Goal: Transaction & Acquisition: Purchase product/service

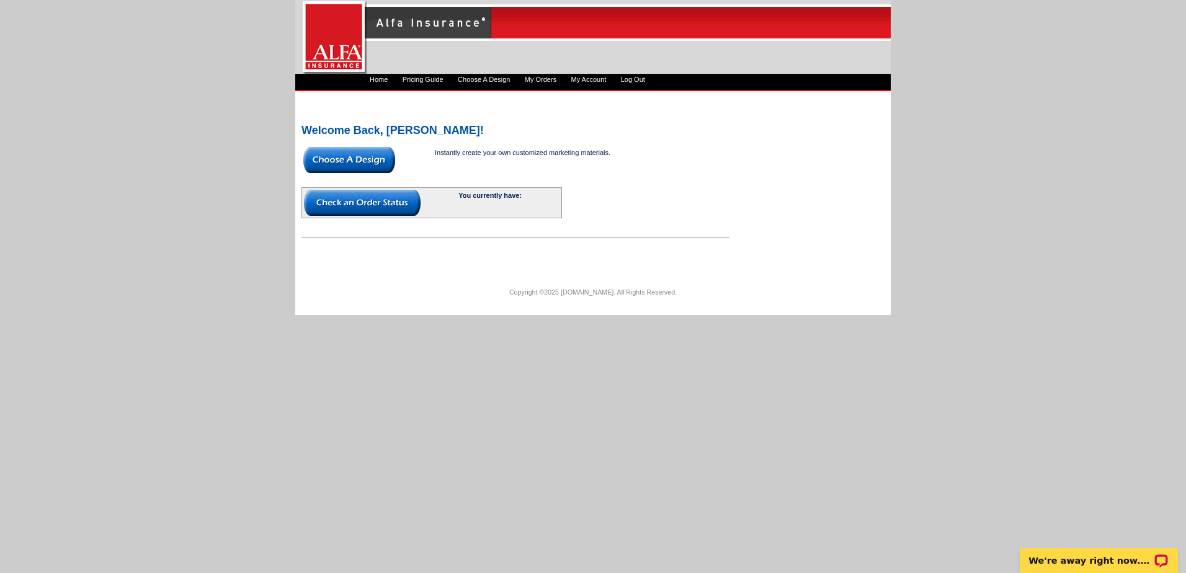
click at [380, 157] on img at bounding box center [349, 160] width 92 height 26
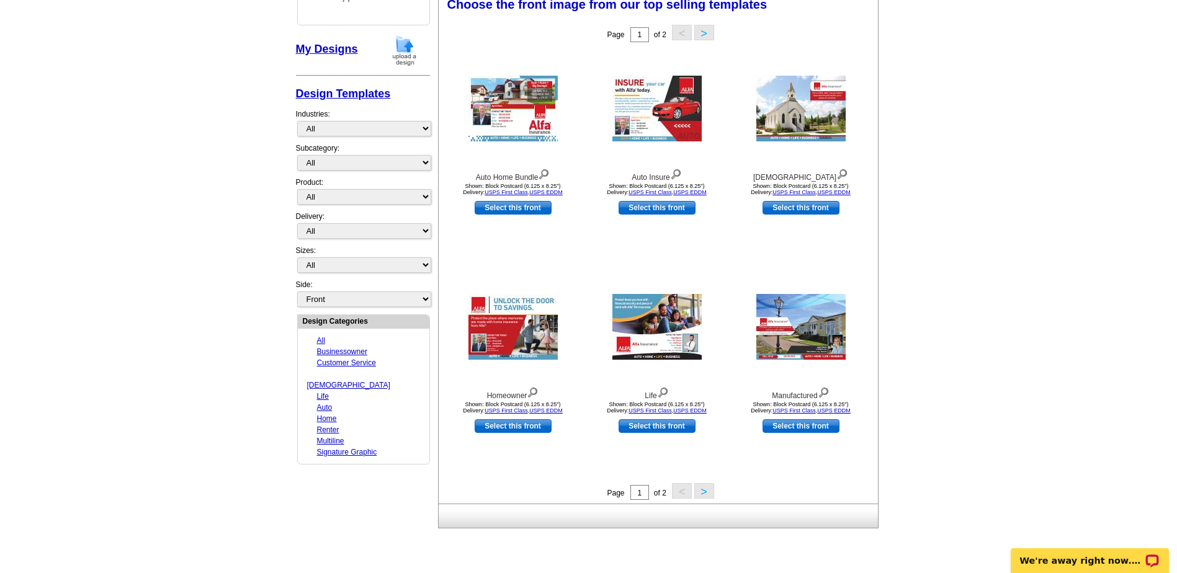
scroll to position [186, 0]
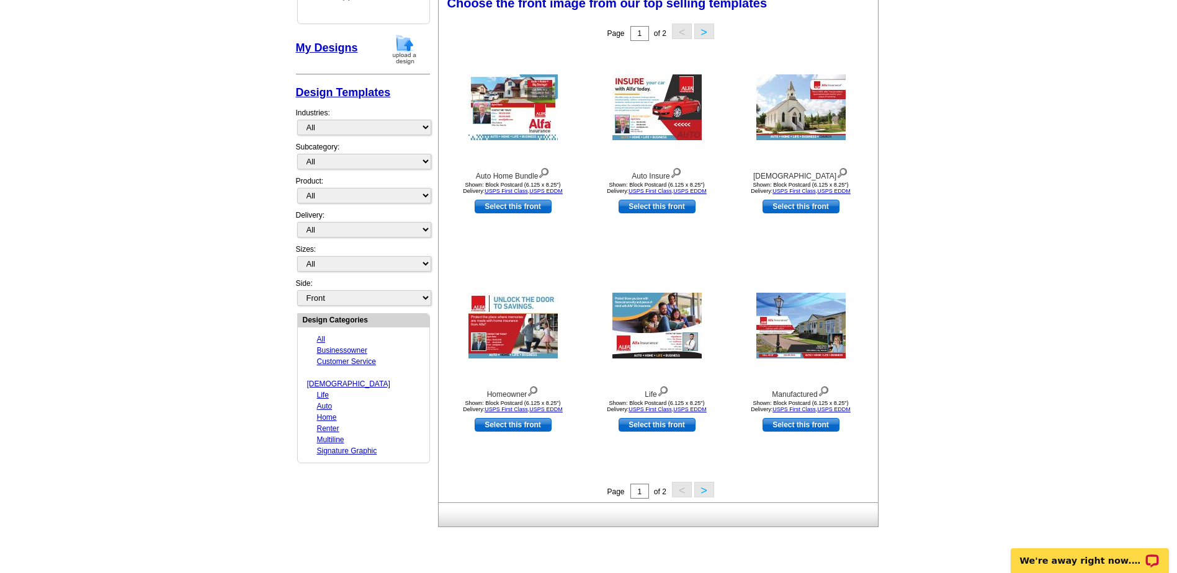
click at [702, 489] on button ">" at bounding box center [704, 490] width 20 height 16
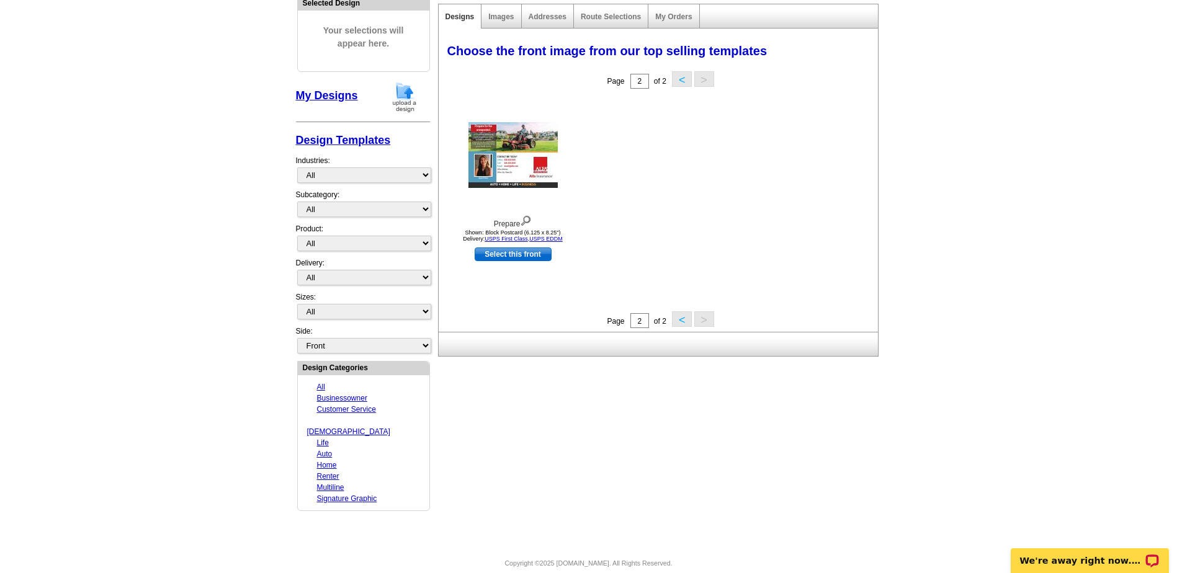
scroll to position [142, 0]
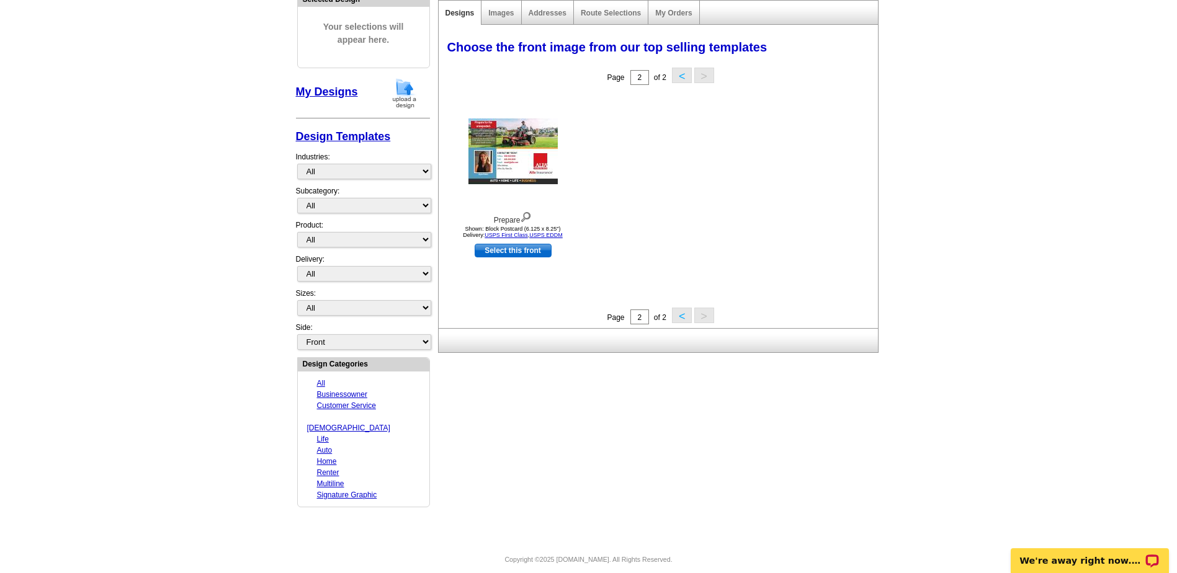
click at [373, 491] on link "Signature Graphic" at bounding box center [347, 495] width 60 height 9
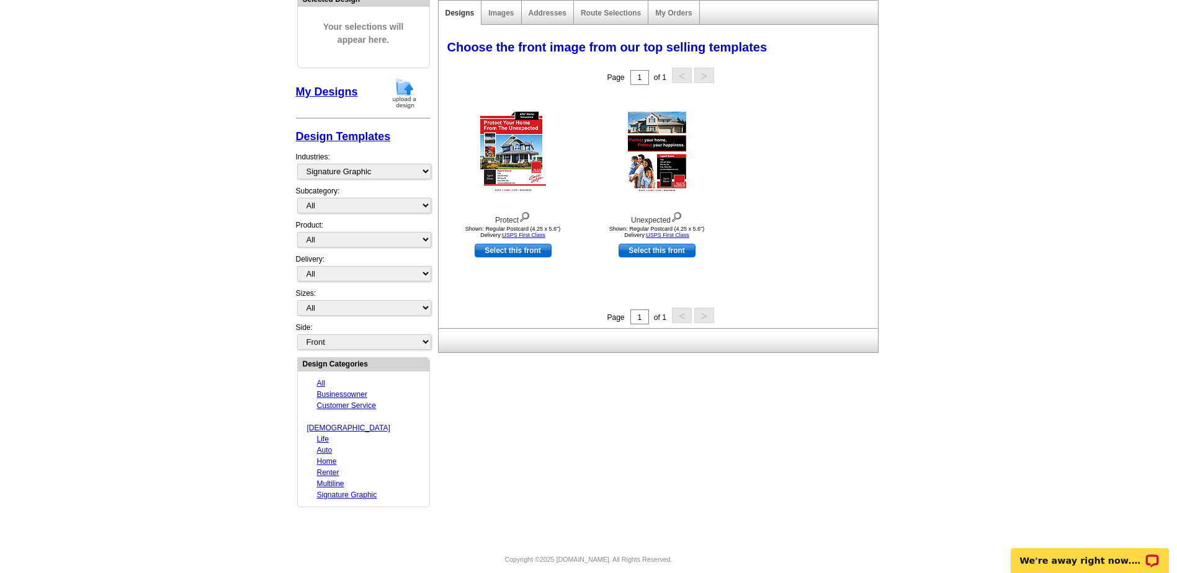
click at [317, 383] on link "All" at bounding box center [321, 383] width 8 height 9
select select "1325"
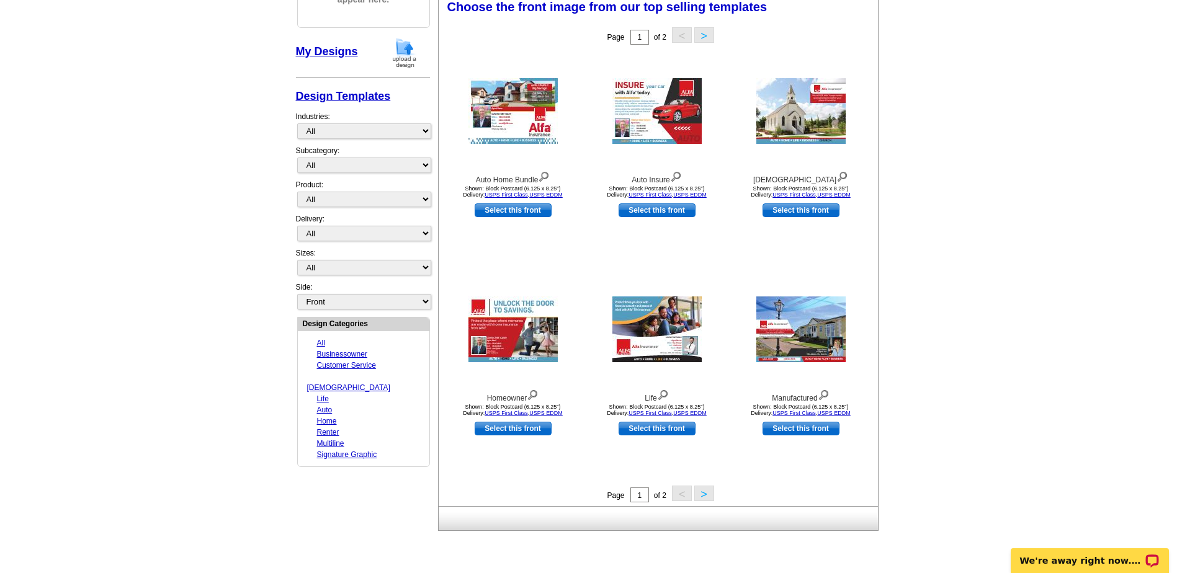
scroll to position [204, 0]
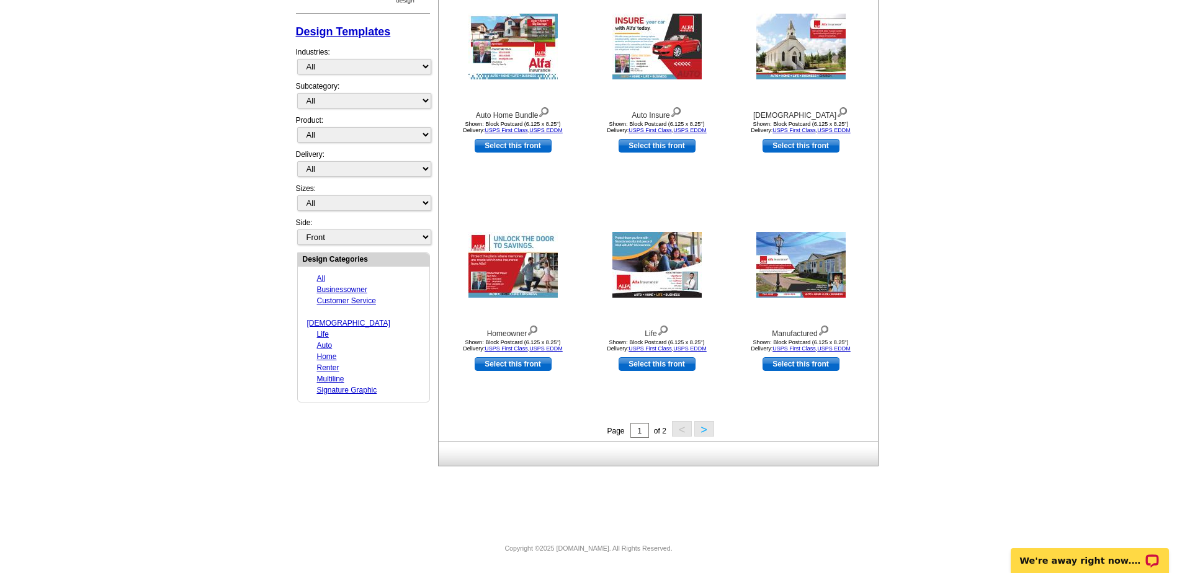
click at [698, 432] on button ">" at bounding box center [704, 429] width 20 height 16
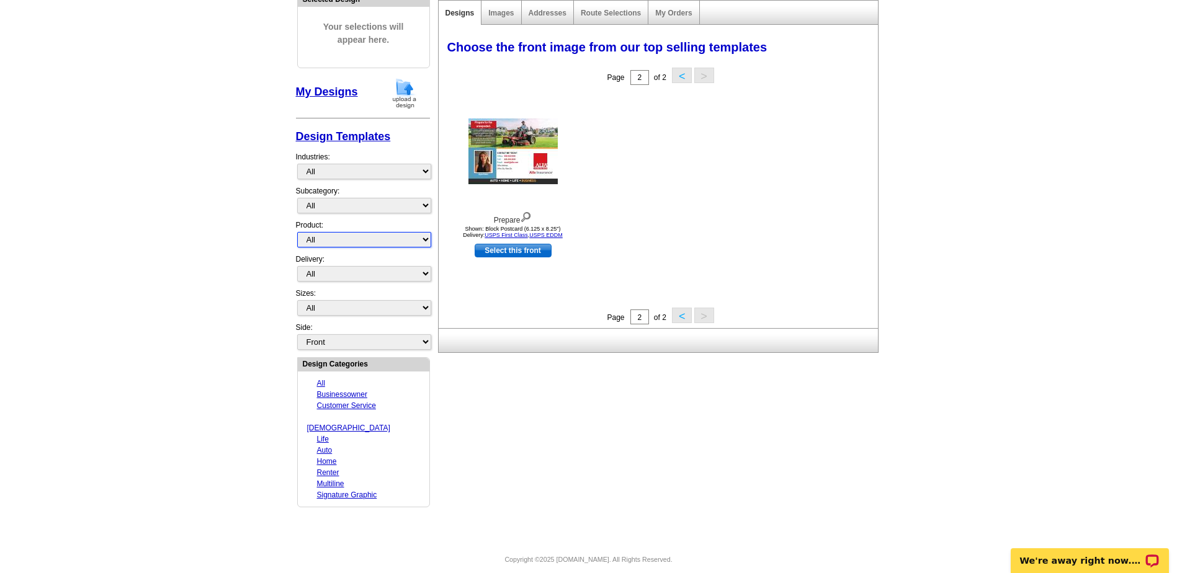
click at [422, 235] on select "All Postcards Letters and flyers Business Cards Door Hangers Greeting Cards" at bounding box center [364, 240] width 134 height 16
click at [297, 232] on select "All Postcards Letters and flyers Business Cards Door Hangers Greeting Cards" at bounding box center [364, 240] width 134 height 16
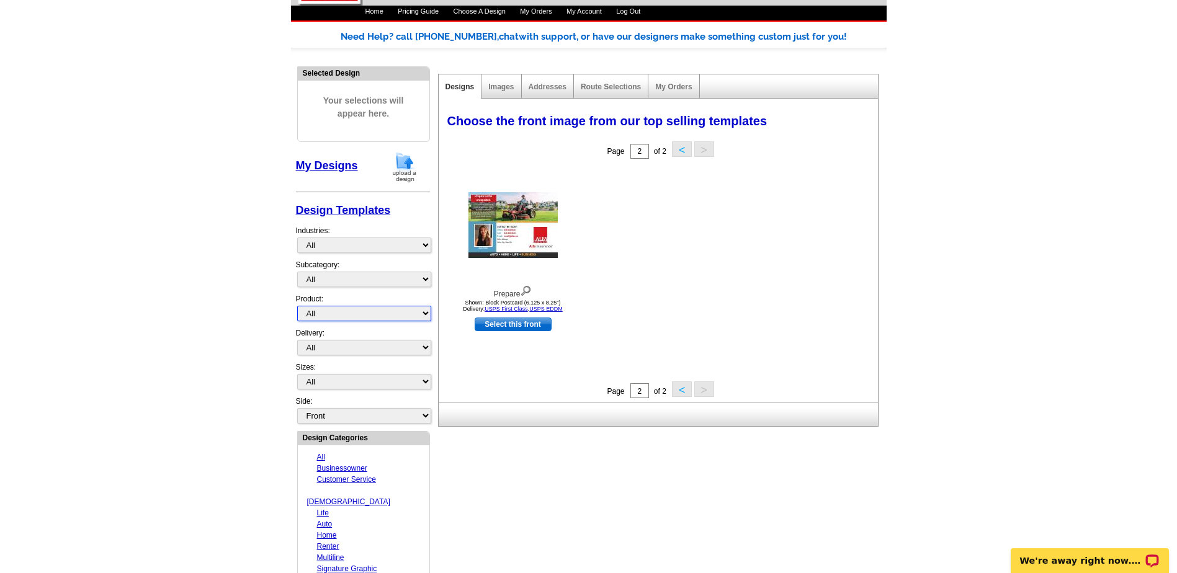
scroll to position [0, 0]
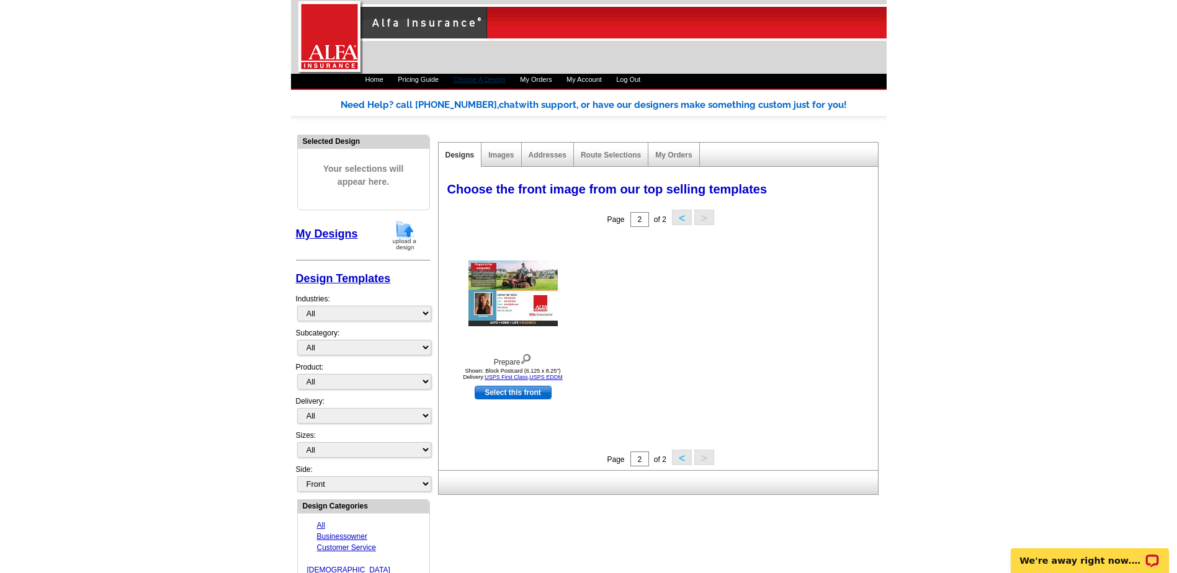
click at [485, 79] on link "Choose A Design" at bounding box center [479, 79] width 52 height 7
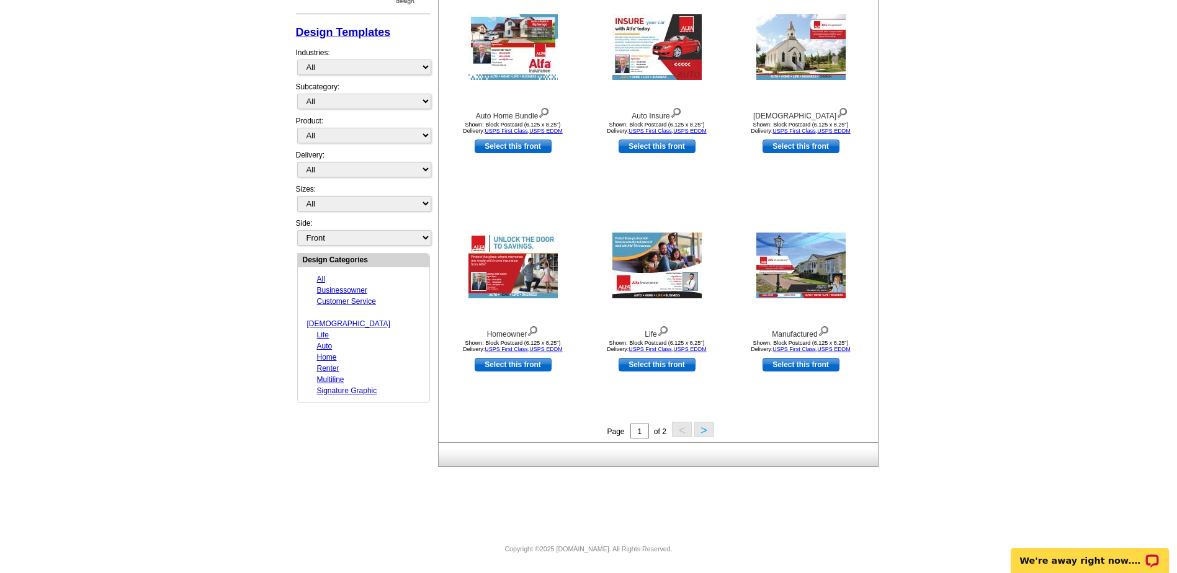
scroll to position [247, 0]
click at [703, 427] on button ">" at bounding box center [704, 429] width 20 height 16
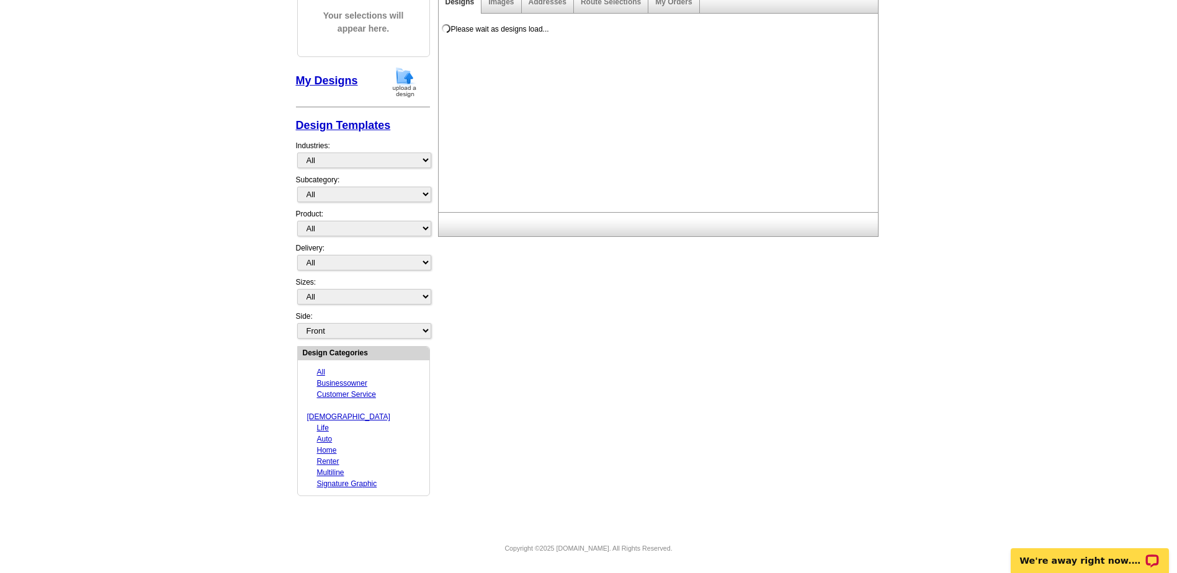
scroll to position [142, 0]
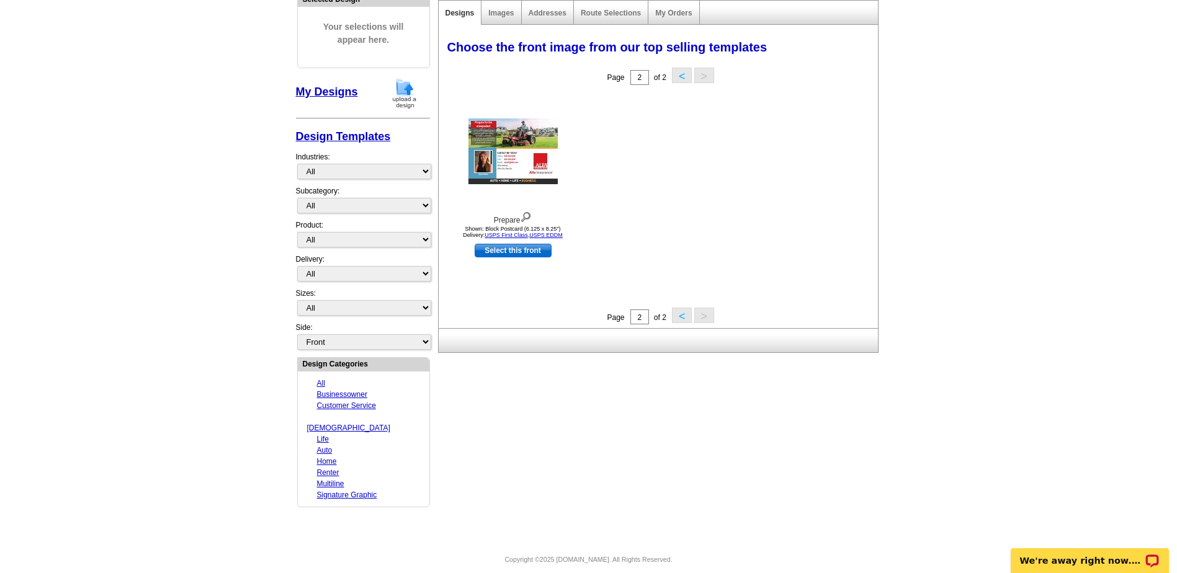
click at [678, 316] on button "<" at bounding box center [682, 316] width 20 height 16
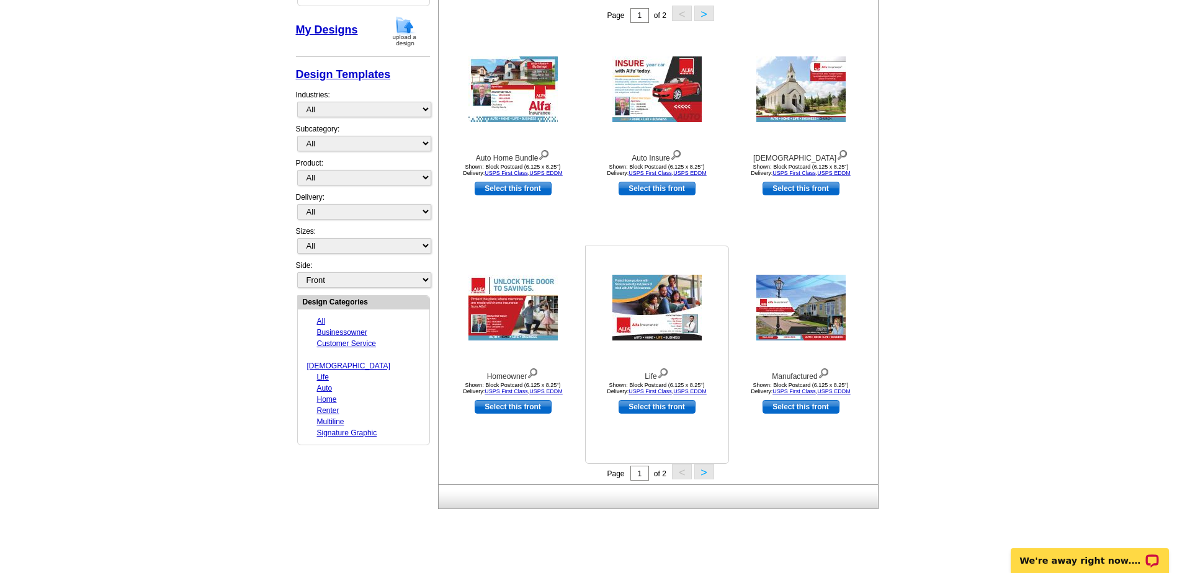
scroll to position [247, 0]
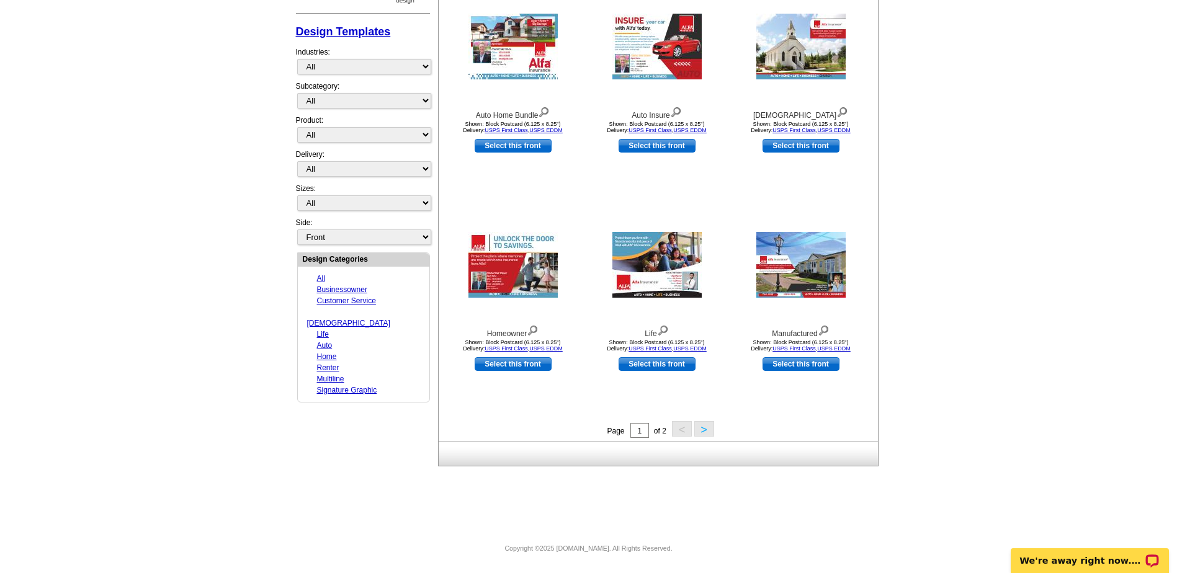
click at [703, 435] on button ">" at bounding box center [704, 429] width 20 height 16
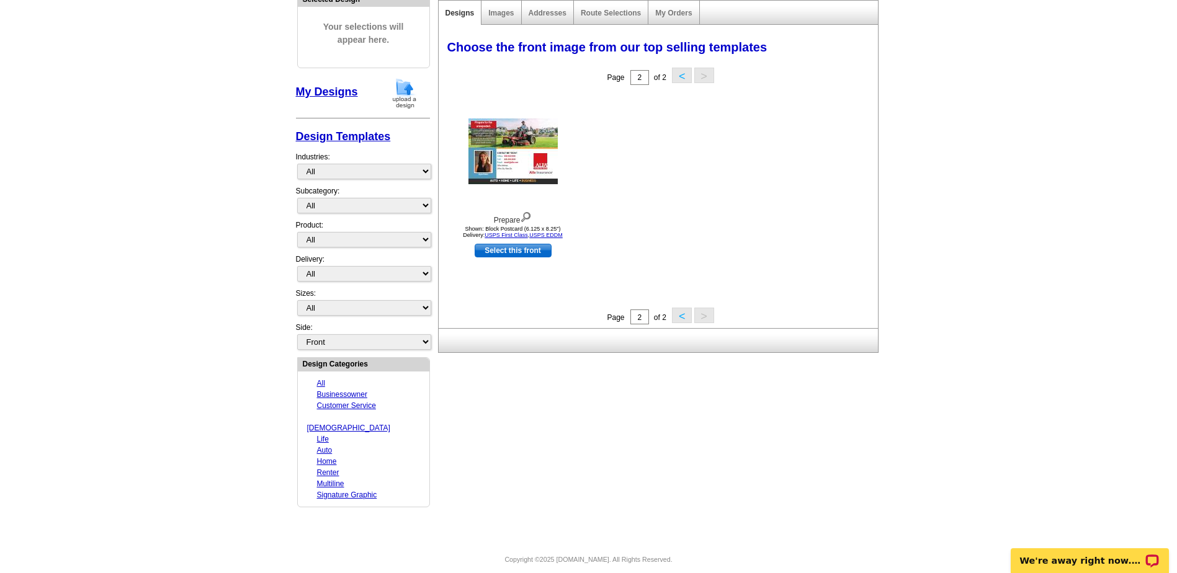
click at [368, 491] on link "Signature Graphic" at bounding box center [347, 495] width 60 height 9
select select "1151"
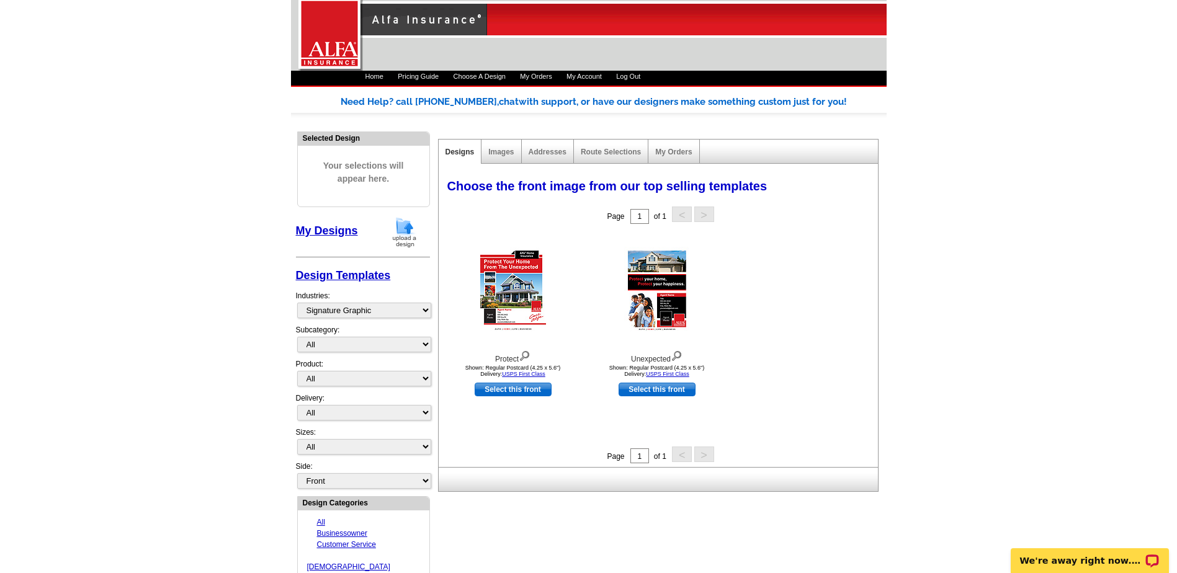
scroll to position [0, 0]
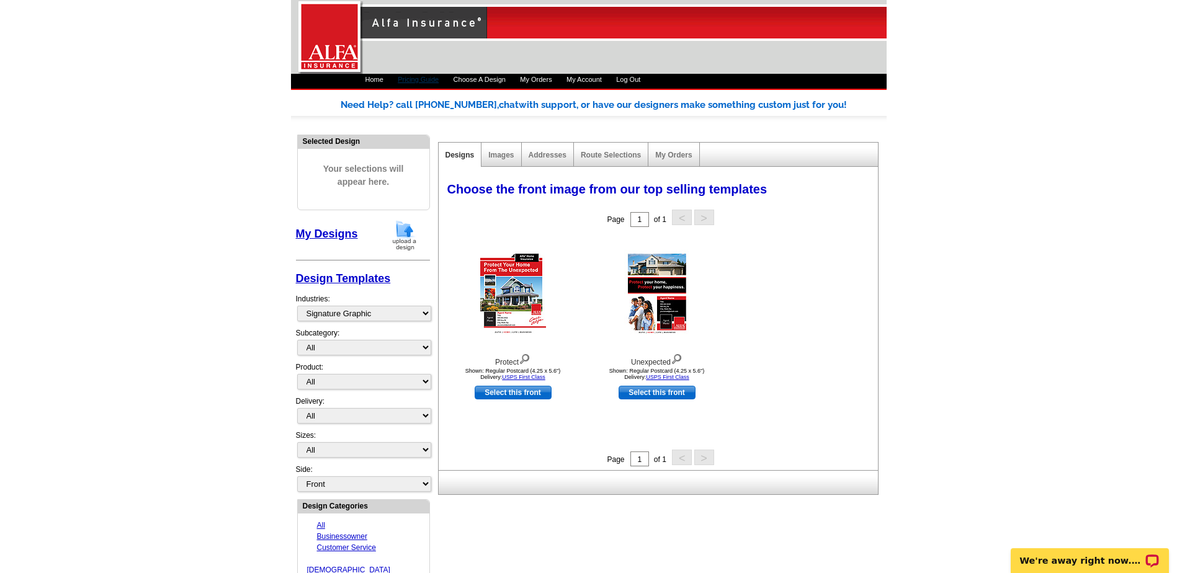
click at [424, 77] on link "Pricing Guide" at bounding box center [418, 79] width 41 height 7
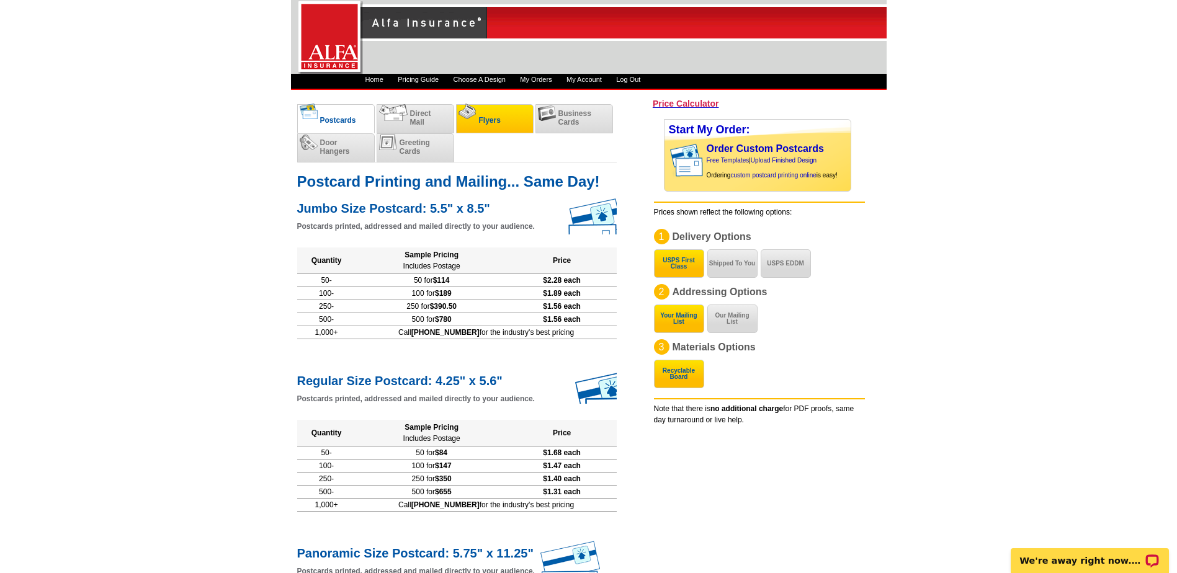
click at [497, 114] on li "Flyers" at bounding box center [495, 118] width 78 height 29
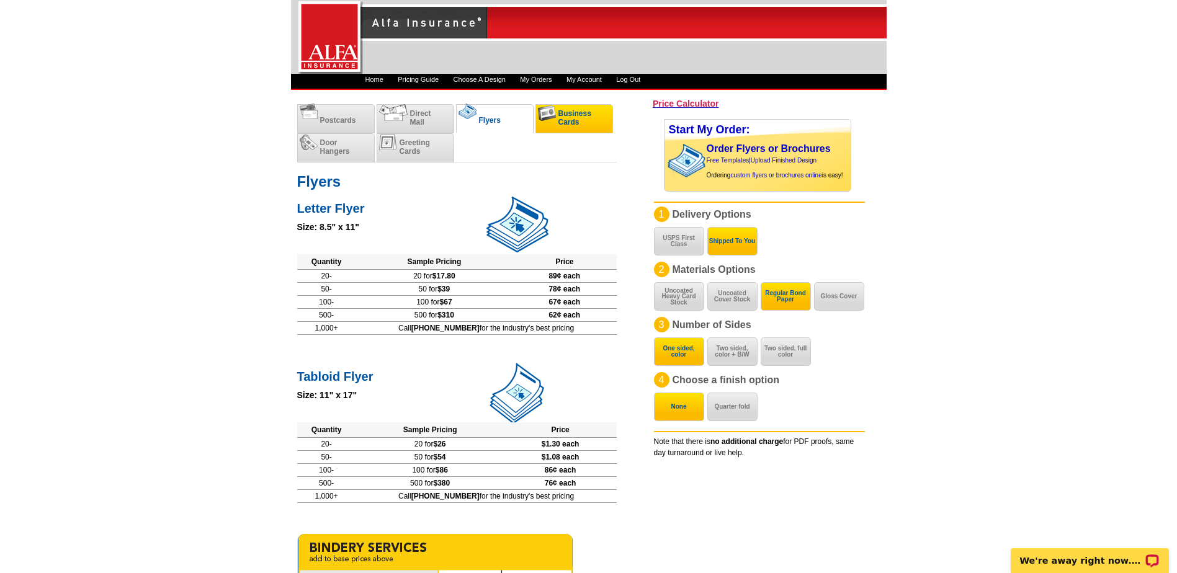
click at [550, 109] on img at bounding box center [547, 113] width 18 height 16
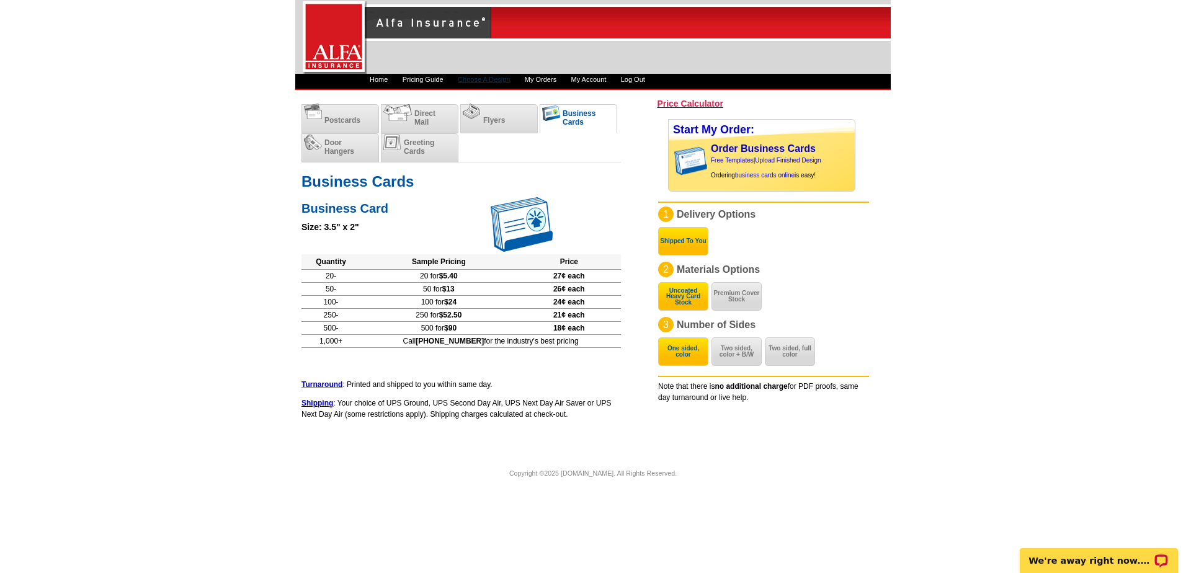
click at [483, 79] on link "Choose A Design" at bounding box center [484, 79] width 52 height 7
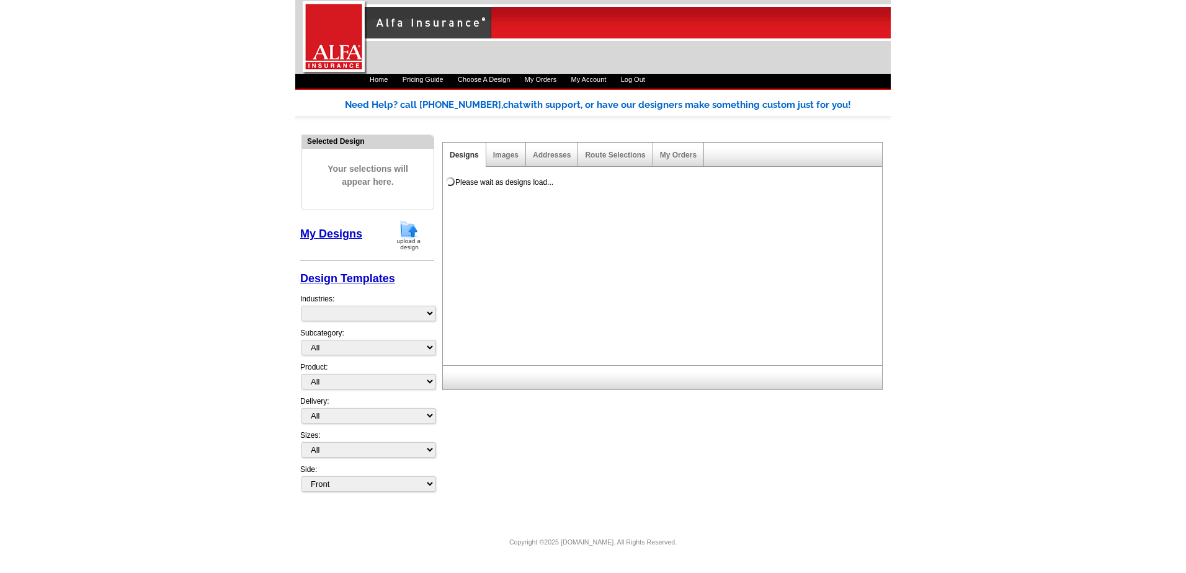
select select "1325"
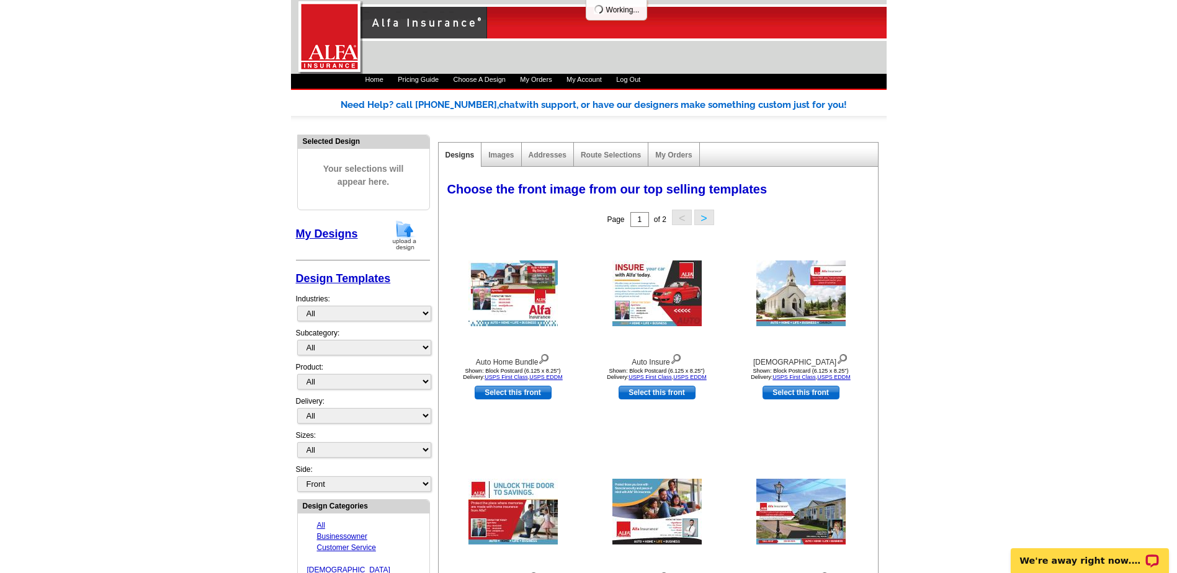
click at [602, 80] on link "My Account" at bounding box center [583, 79] width 35 height 7
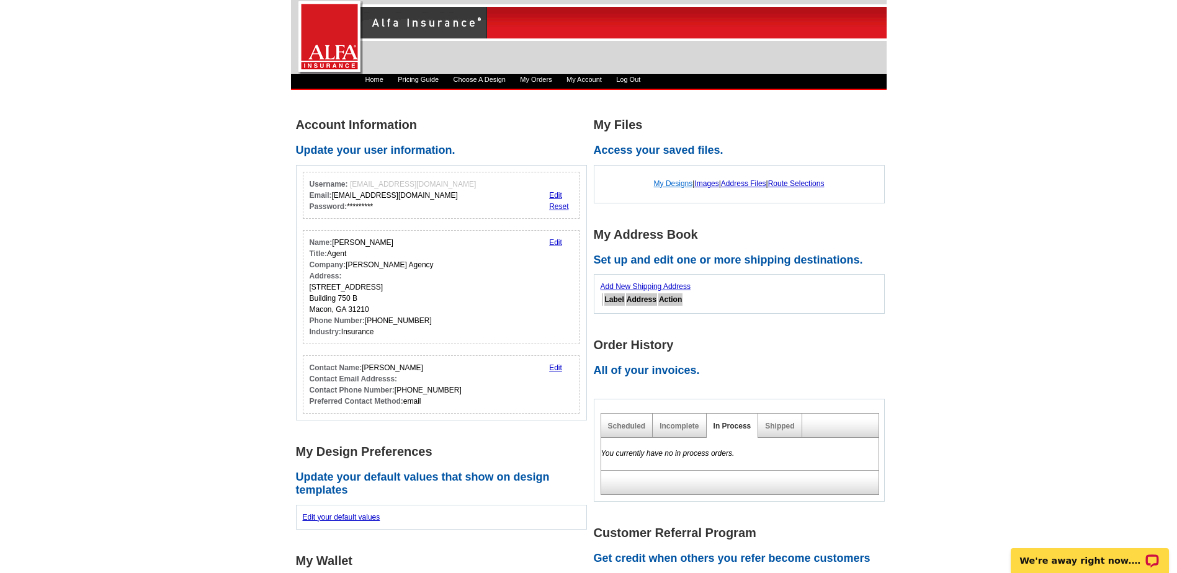
click at [667, 183] on link "My Designs" at bounding box center [673, 183] width 39 height 9
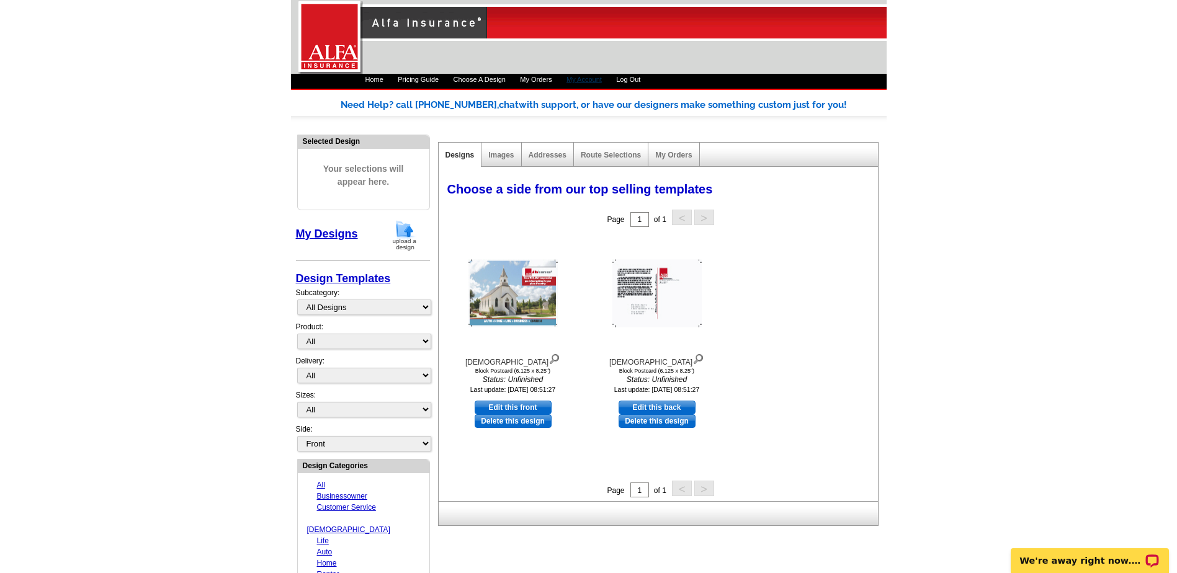
click at [602, 82] on link "My Account" at bounding box center [583, 79] width 35 height 7
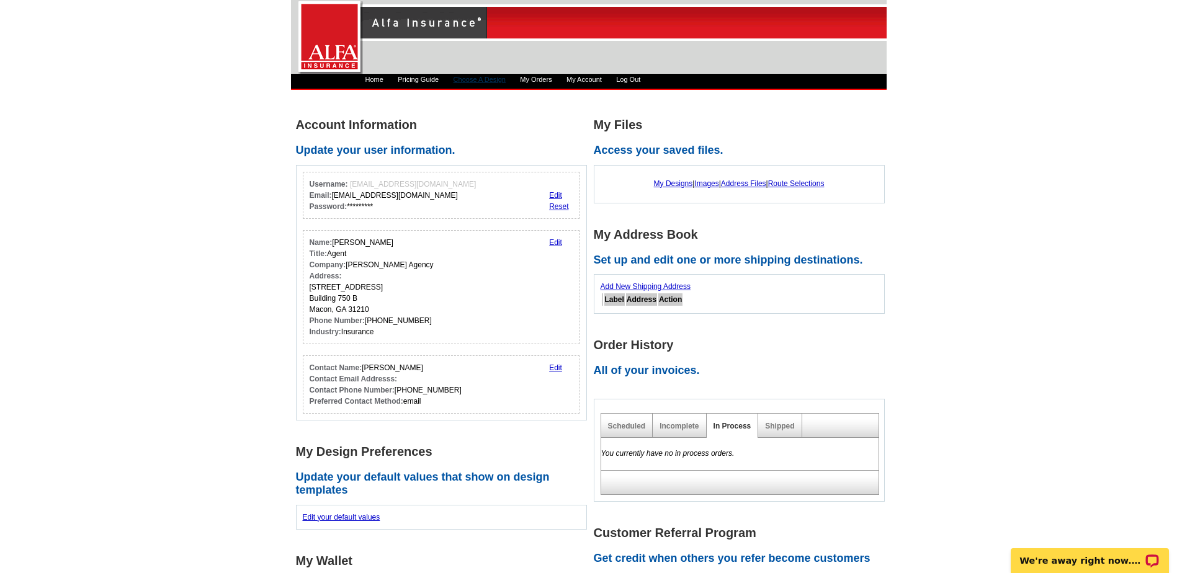
click at [476, 81] on link "Choose A Design" at bounding box center [479, 79] width 52 height 7
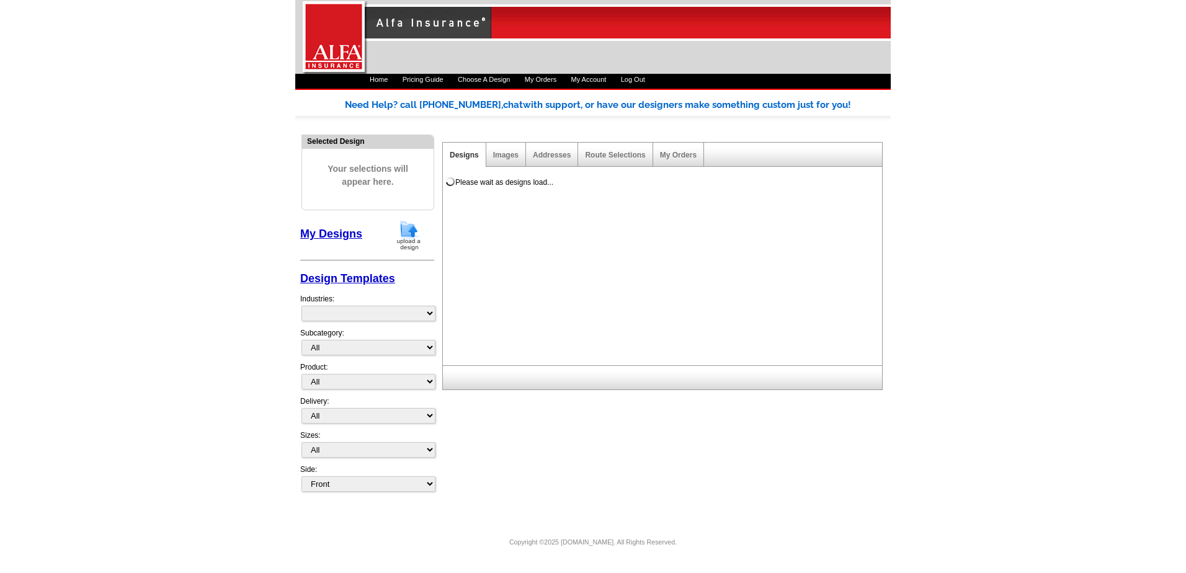
select select "1325"
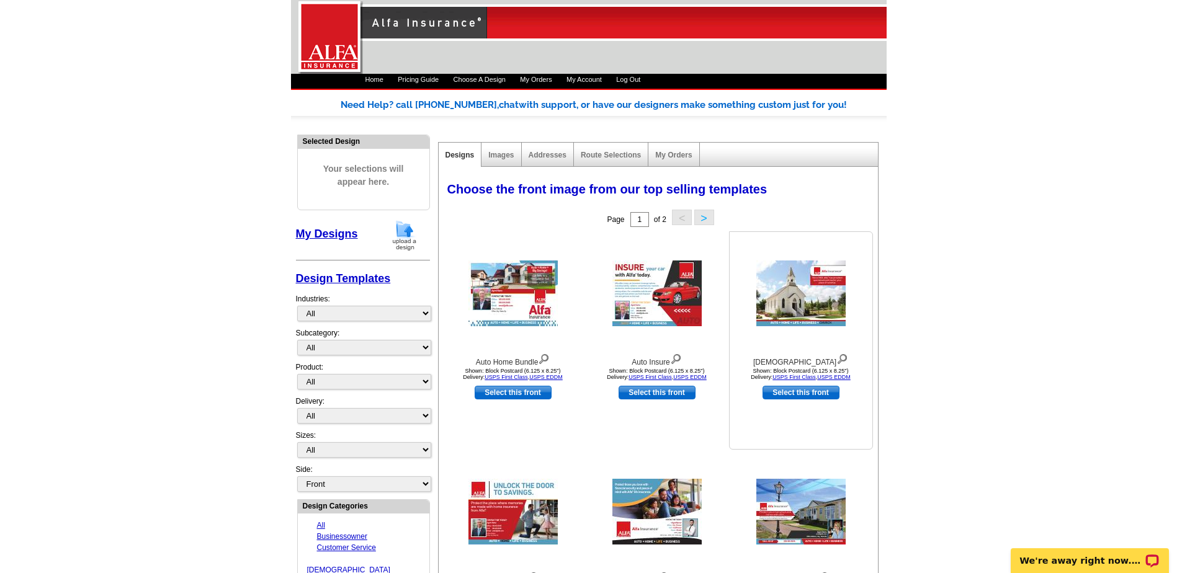
click at [816, 395] on link "Select this front" at bounding box center [800, 393] width 77 height 14
select select "14"
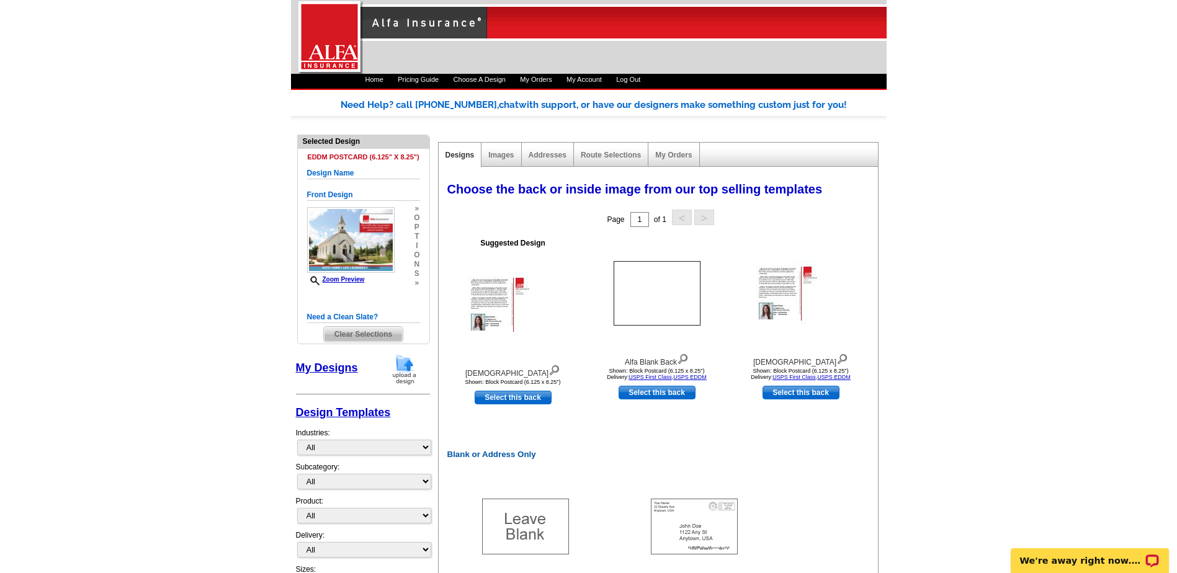
scroll to position [62, 0]
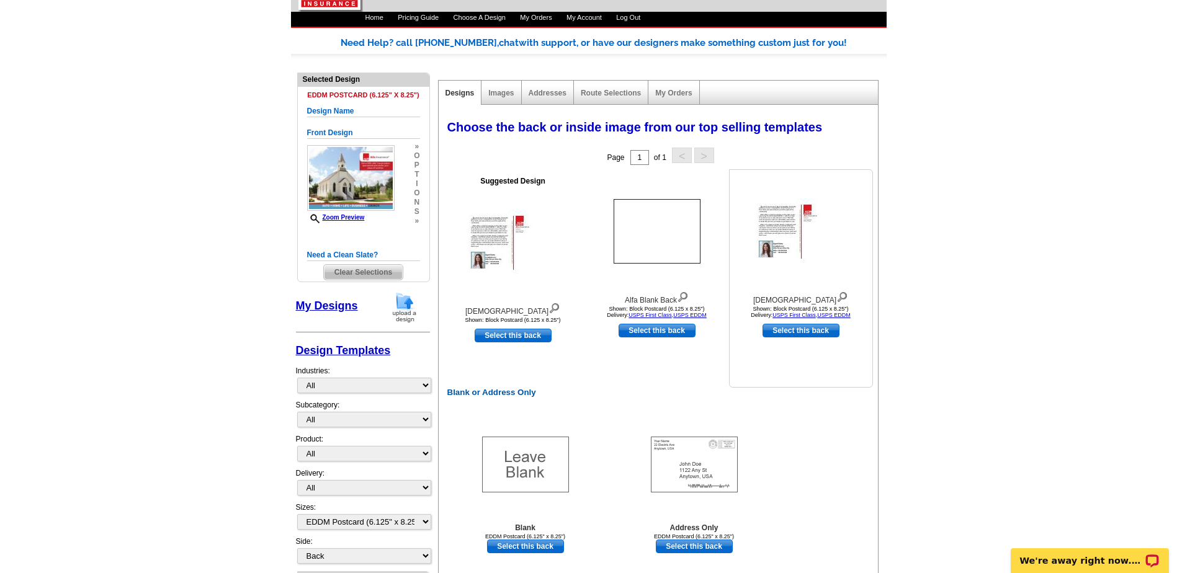
click at [799, 330] on link "Select this back" at bounding box center [800, 331] width 77 height 14
select select "front"
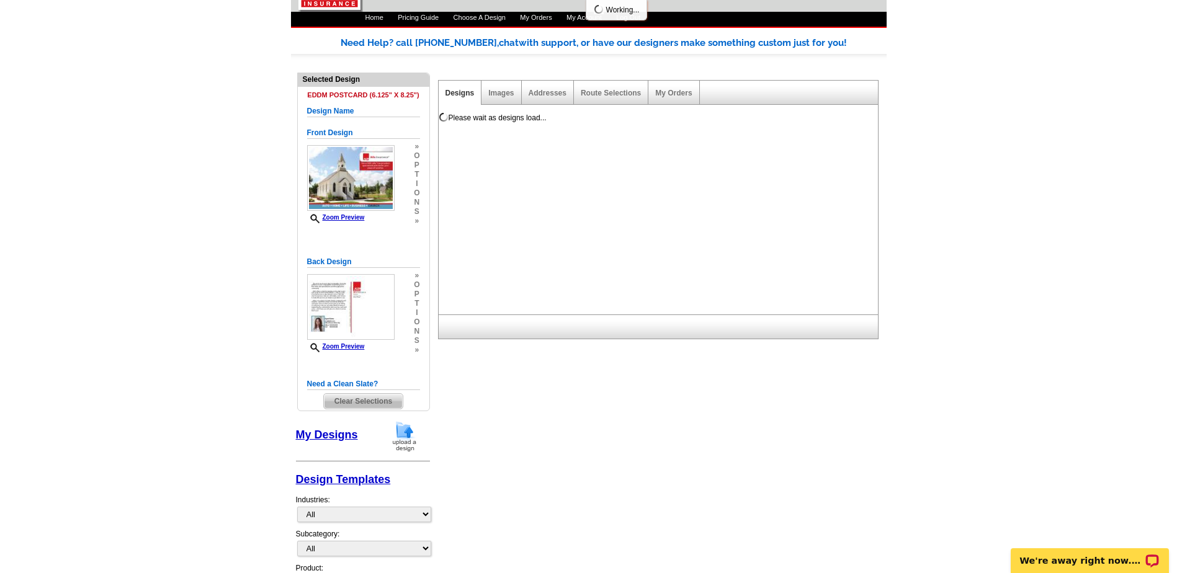
scroll to position [0, 0]
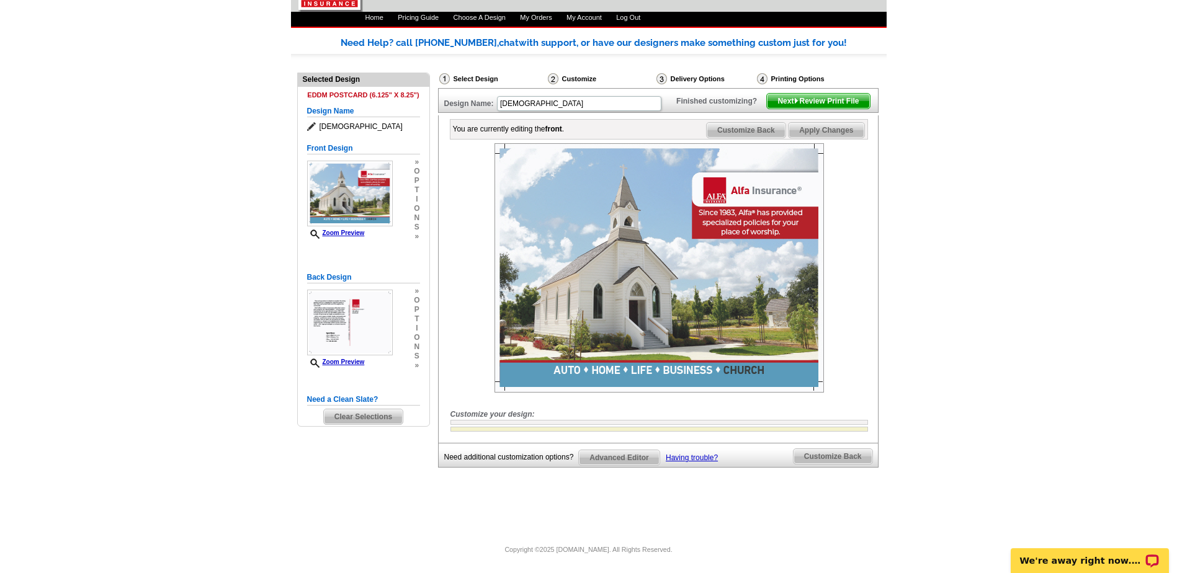
scroll to position [84, 0]
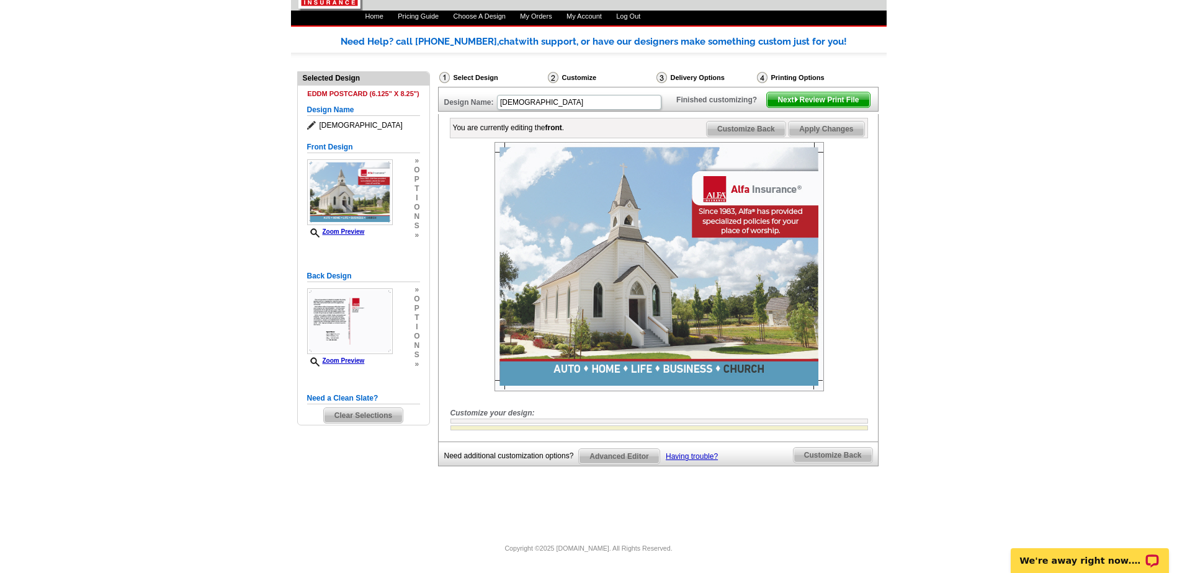
click at [818, 103] on span "Next Review Print File" at bounding box center [818, 99] width 102 height 15
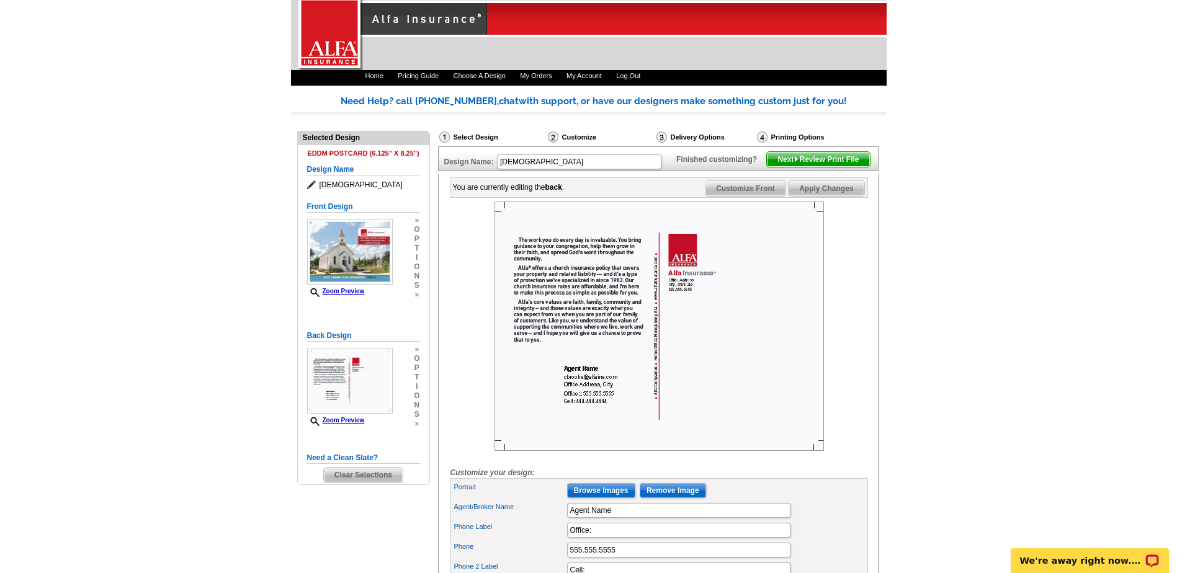
scroll to position [0, 0]
